Goal: Transaction & Acquisition: Purchase product/service

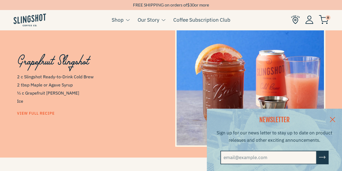
scroll to position [307, 0]
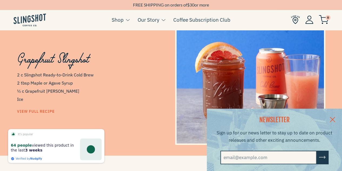
click at [338, 118] on link at bounding box center [332, 118] width 19 height 21
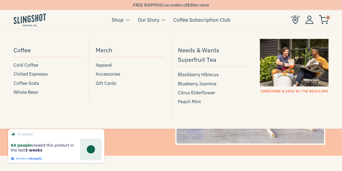
click at [123, 18] on link "Shop" at bounding box center [118, 20] width 12 height 8
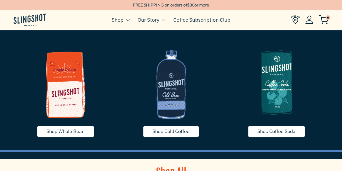
click at [275, 95] on img at bounding box center [276, 82] width 97 height 81
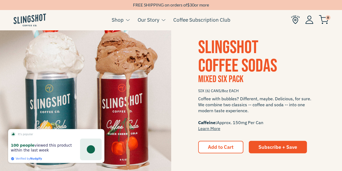
scroll to position [629, 0]
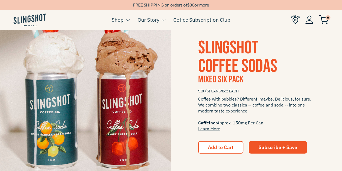
click at [181, 116] on div "SLINGSHOT COFFEE SODAS Mixed Six Pack SIX (6) CANS/8oz EACH Coffee with bubbles…" at bounding box center [256, 96] width 171 height 115
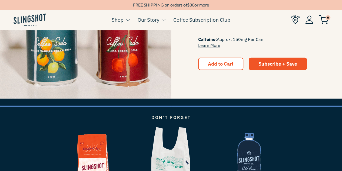
scroll to position [713, 0]
